Goal: Information Seeking & Learning: Learn about a topic

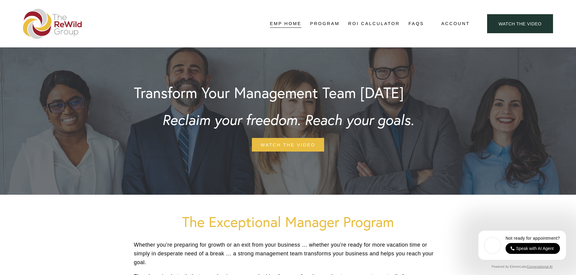
click at [0, 0] on link "Structure" at bounding box center [0, 0] width 0 height 0
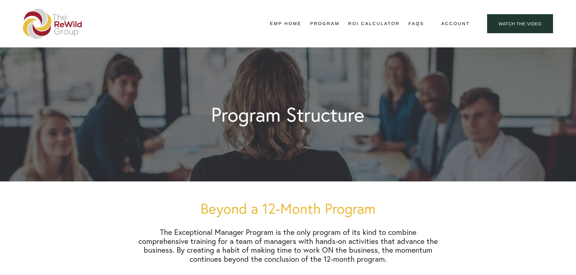
click at [0, 0] on link "Topics" at bounding box center [0, 0] width 0 height 0
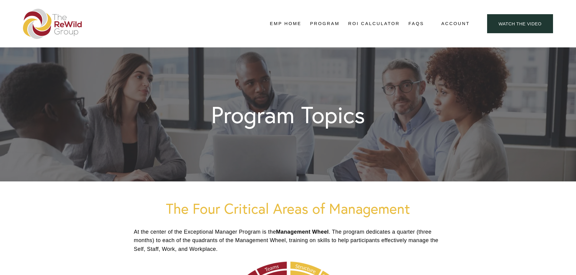
click at [0, 0] on link "Activities" at bounding box center [0, 0] width 0 height 0
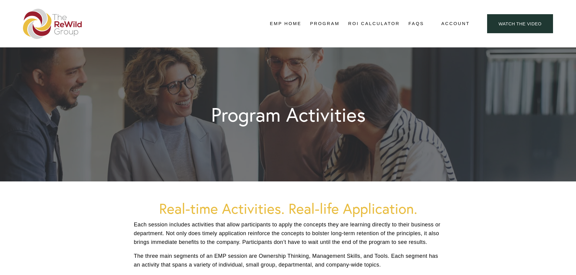
click at [0, 0] on link "Testimonials" at bounding box center [0, 0] width 0 height 0
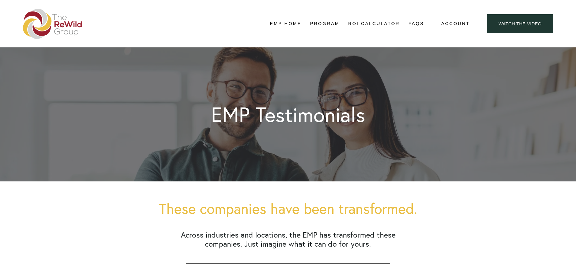
click at [0, 0] on link "Pricing" at bounding box center [0, 0] width 0 height 0
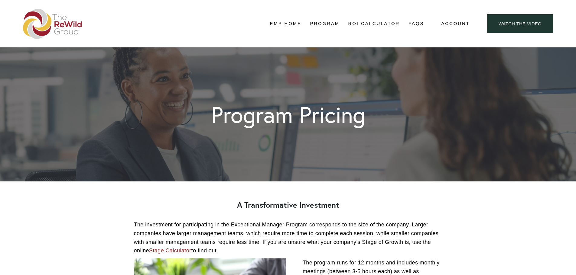
click at [379, 23] on link "ROI Calculator" at bounding box center [374, 23] width 52 height 9
click at [415, 24] on link "FAQs" at bounding box center [416, 23] width 16 height 9
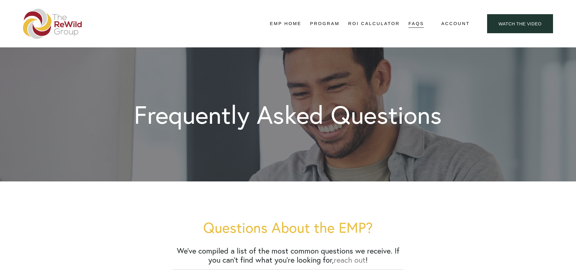
click at [271, 24] on link "EMP Home" at bounding box center [285, 23] width 31 height 9
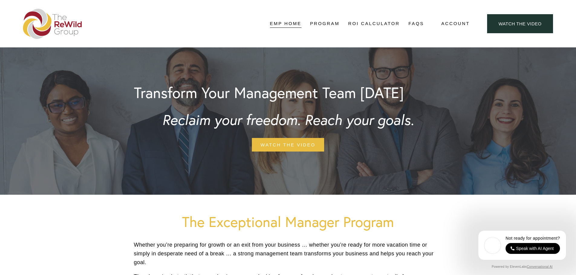
click at [0, 0] on link "Topics" at bounding box center [0, 0] width 0 height 0
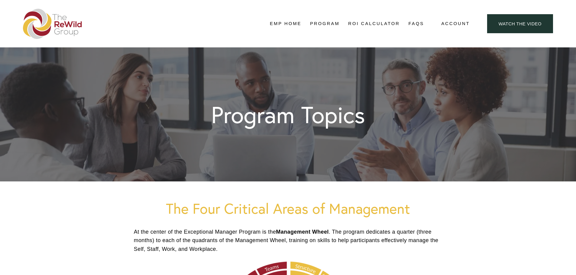
click at [0, 0] on link "Activities" at bounding box center [0, 0] width 0 height 0
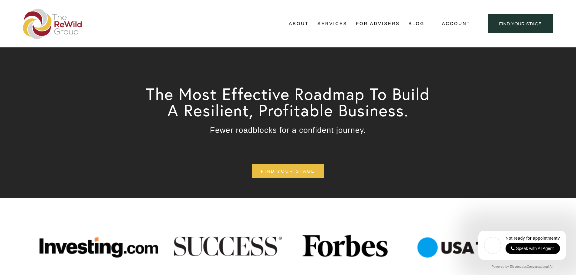
click at [421, 23] on link "Blog" at bounding box center [416, 23] width 16 height 9
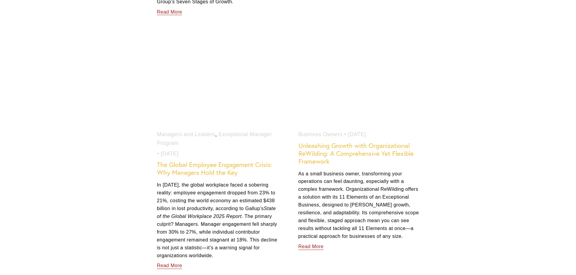
scroll to position [816, 0]
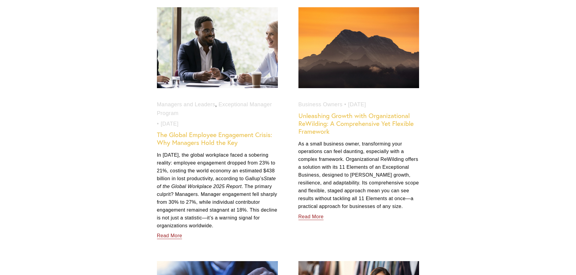
click at [215, 138] on link "The Global Employee Engagement Crisis: Why Managers Hold the Key" at bounding box center [214, 139] width 115 height 16
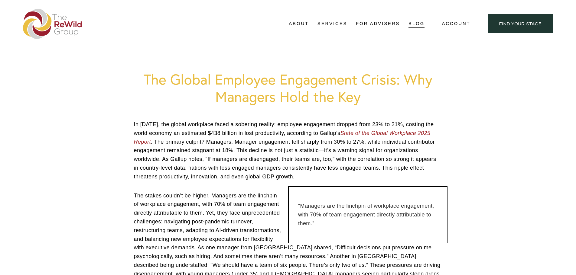
click at [0, 0] on span "Testimonials" at bounding box center [0, 0] width 0 height 0
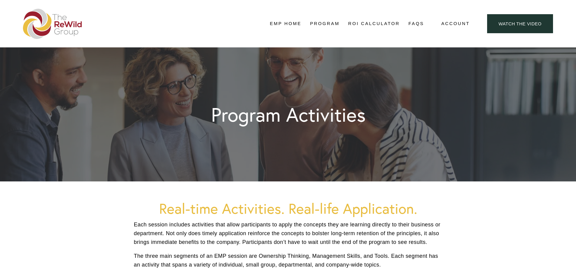
click at [372, 22] on link "ROI Calculator" at bounding box center [374, 23] width 52 height 9
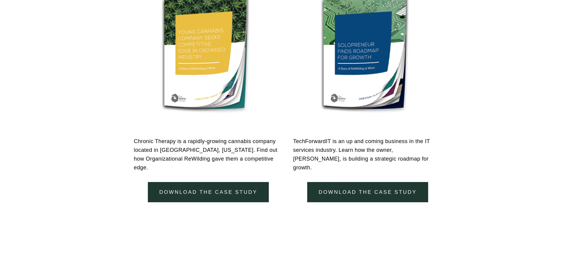
scroll to position [574, 0]
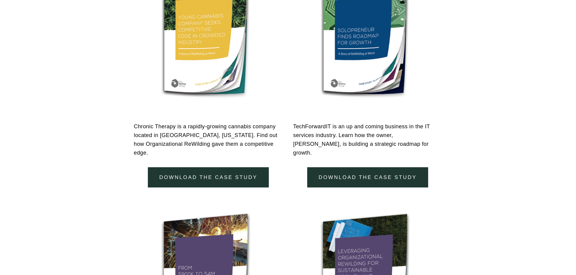
click at [231, 169] on link "download the case study" at bounding box center [208, 177] width 121 height 20
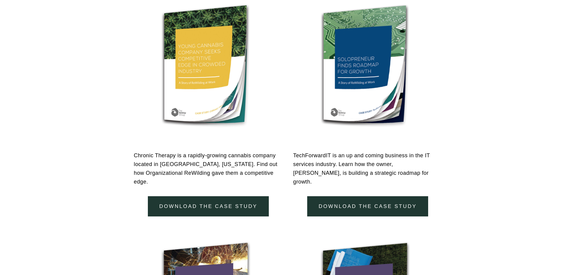
scroll to position [544, 0]
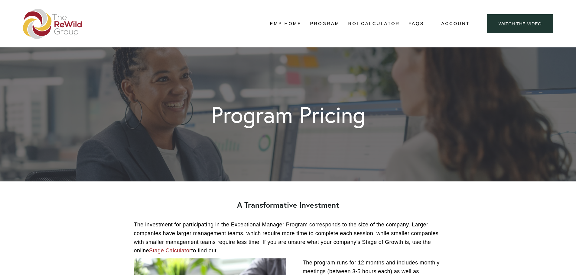
click at [527, 18] on link "Watch the Video" at bounding box center [520, 23] width 66 height 19
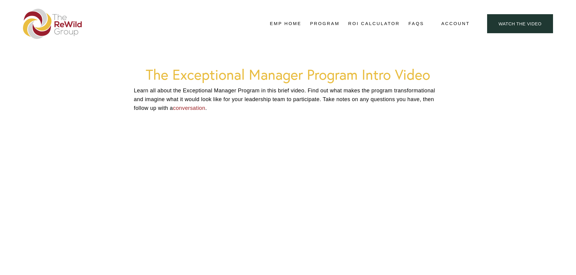
click at [289, 24] on link "EMP Home" at bounding box center [285, 23] width 31 height 9
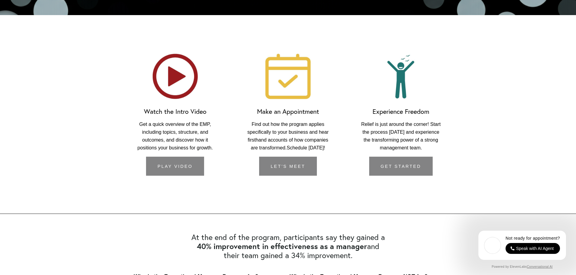
scroll to position [906, 0]
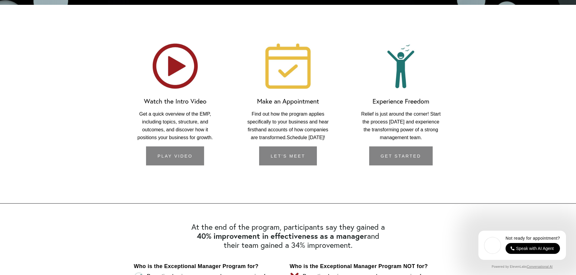
click at [291, 160] on link "let's meet" at bounding box center [287, 156] width 57 height 19
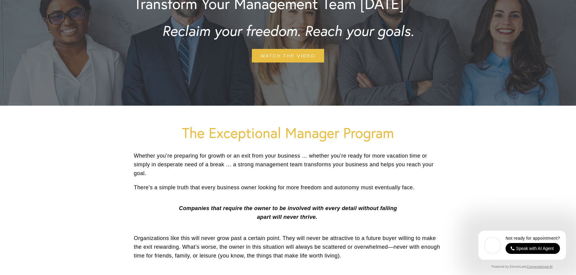
scroll to position [0, 0]
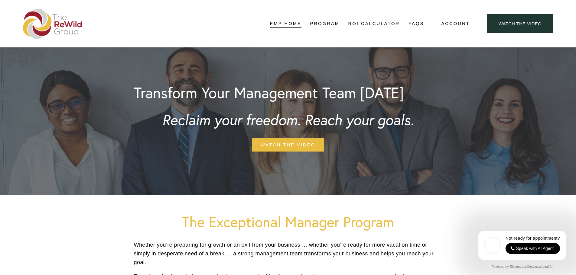
click at [54, 22] on img at bounding box center [52, 24] width 59 height 30
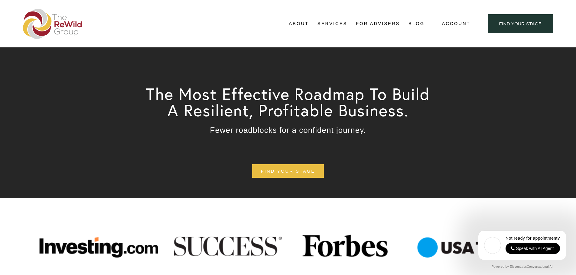
click at [416, 24] on link "Blog" at bounding box center [416, 23] width 16 height 9
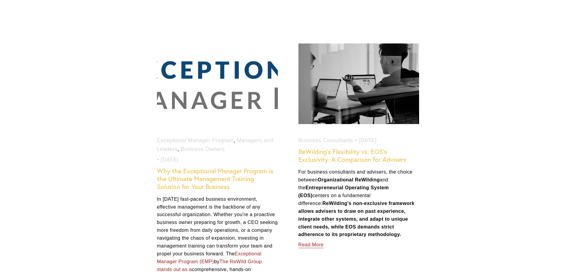
click at [218, 180] on link "Why the Exceptional Manager Program is the Ultimate Management Training Solutio…" at bounding box center [215, 179] width 116 height 24
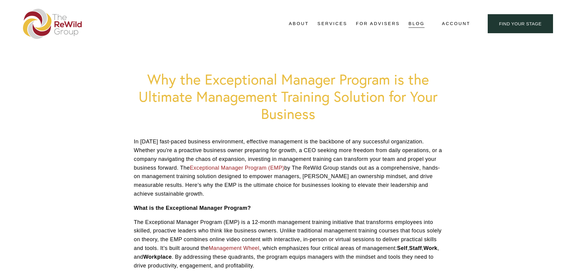
click at [411, 22] on link "Blog" at bounding box center [416, 23] width 16 height 9
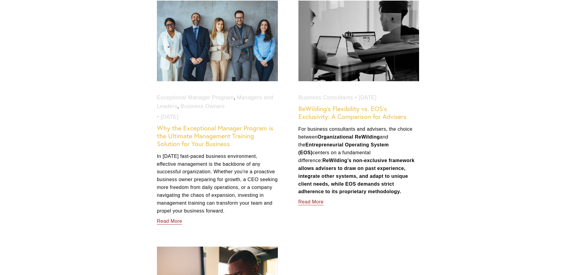
scroll to position [332, 0]
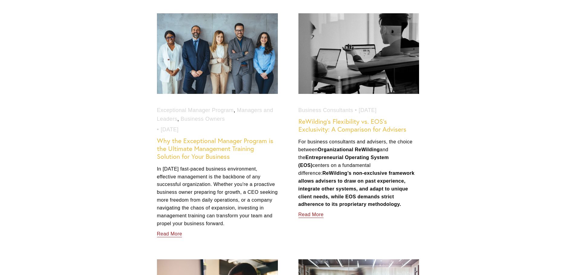
click at [182, 154] on link "Why the Exceptional Manager Program is the Ultimate Management Training Solutio…" at bounding box center [215, 149] width 116 height 24
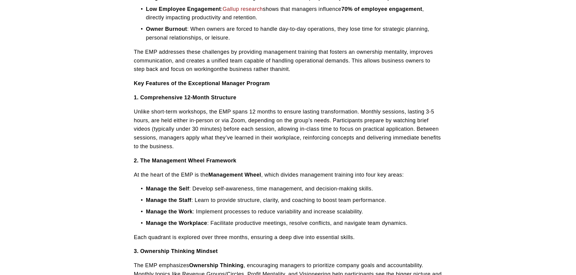
scroll to position [363, 0]
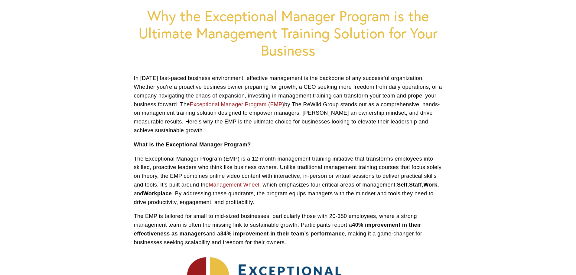
scroll to position [60, 0]
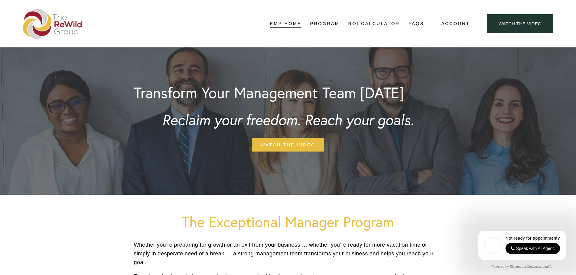
click at [0, 0] on link "Topics" at bounding box center [0, 0] width 0 height 0
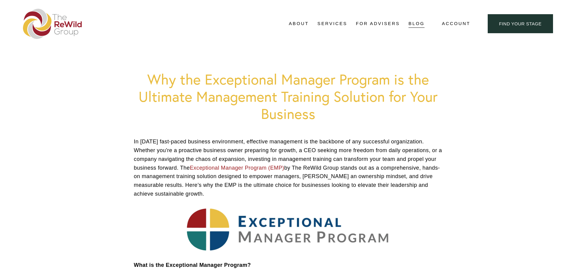
click at [418, 24] on link "Blog" at bounding box center [416, 23] width 16 height 9
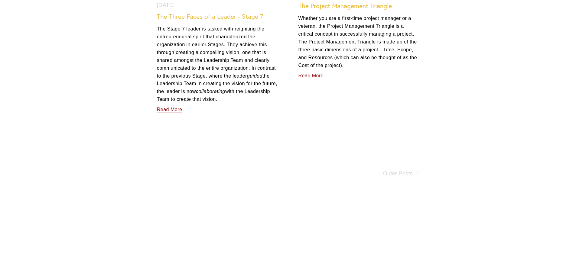
scroll to position [2598, 0]
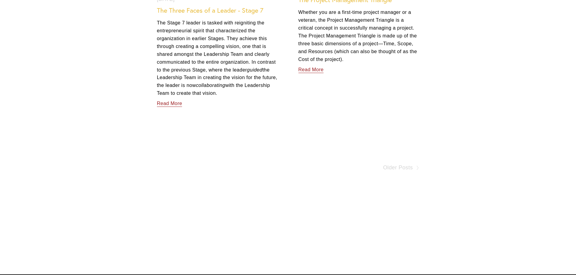
click at [407, 163] on span "Older Posts" at bounding box center [398, 167] width 30 height 9
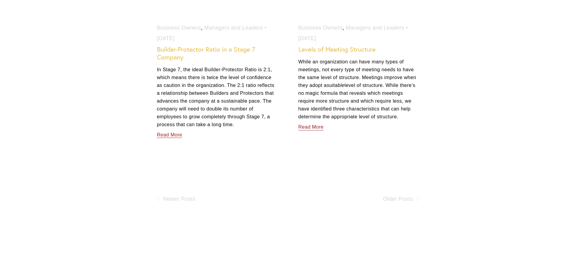
scroll to position [2629, 0]
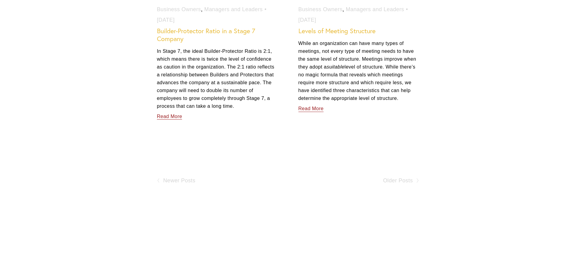
click at [403, 185] on span "Older Posts" at bounding box center [398, 180] width 30 height 9
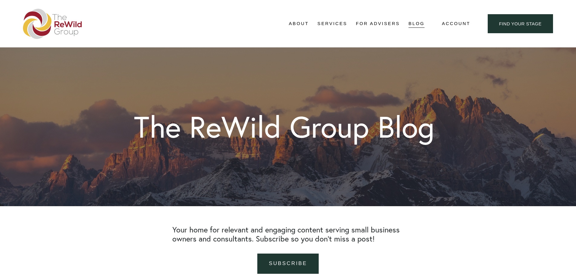
click at [415, 26] on link "Blog" at bounding box center [416, 23] width 16 height 9
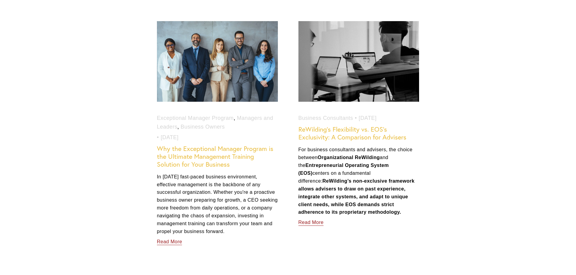
scroll to position [363, 0]
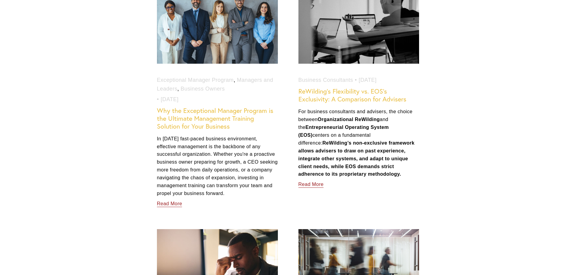
click at [190, 120] on link "Why the Exceptional Manager Program is the Ultimate Management Training Solutio…" at bounding box center [215, 119] width 116 height 24
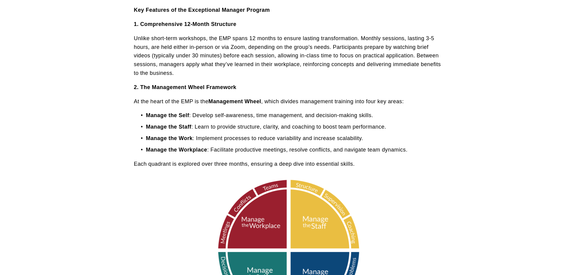
scroll to position [514, 0]
